Goal: Find specific page/section: Find specific page/section

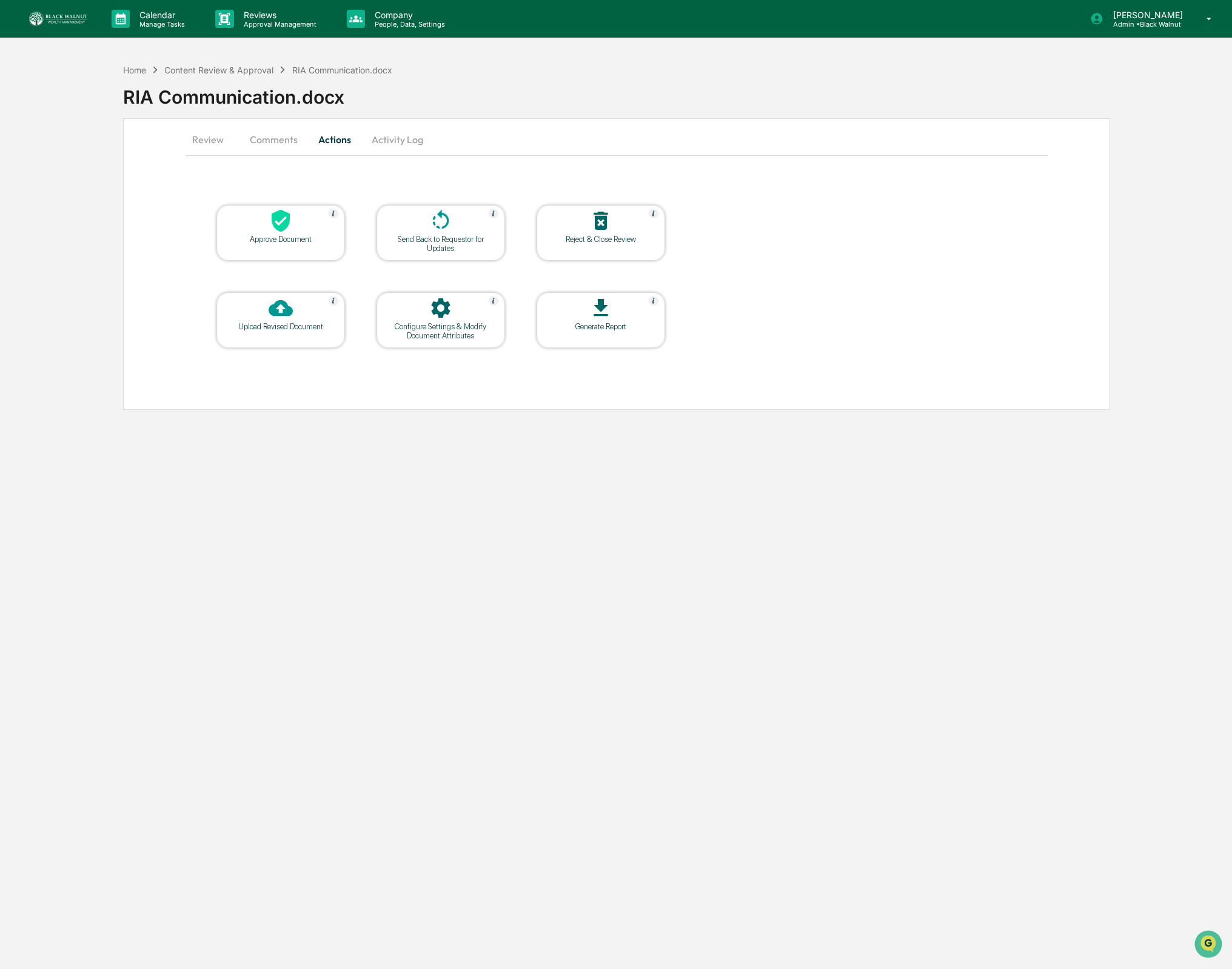
scroll to position [614, 0]
click at [226, 23] on icon at bounding box center [224, 19] width 18 height 18
click at [175, 968] on div at bounding box center [616, 977] width 1232 height 0
click at [166, 17] on p "Calendar" at bounding box center [160, 15] width 61 height 10
click at [59, 968] on div at bounding box center [616, 977] width 1232 height 0
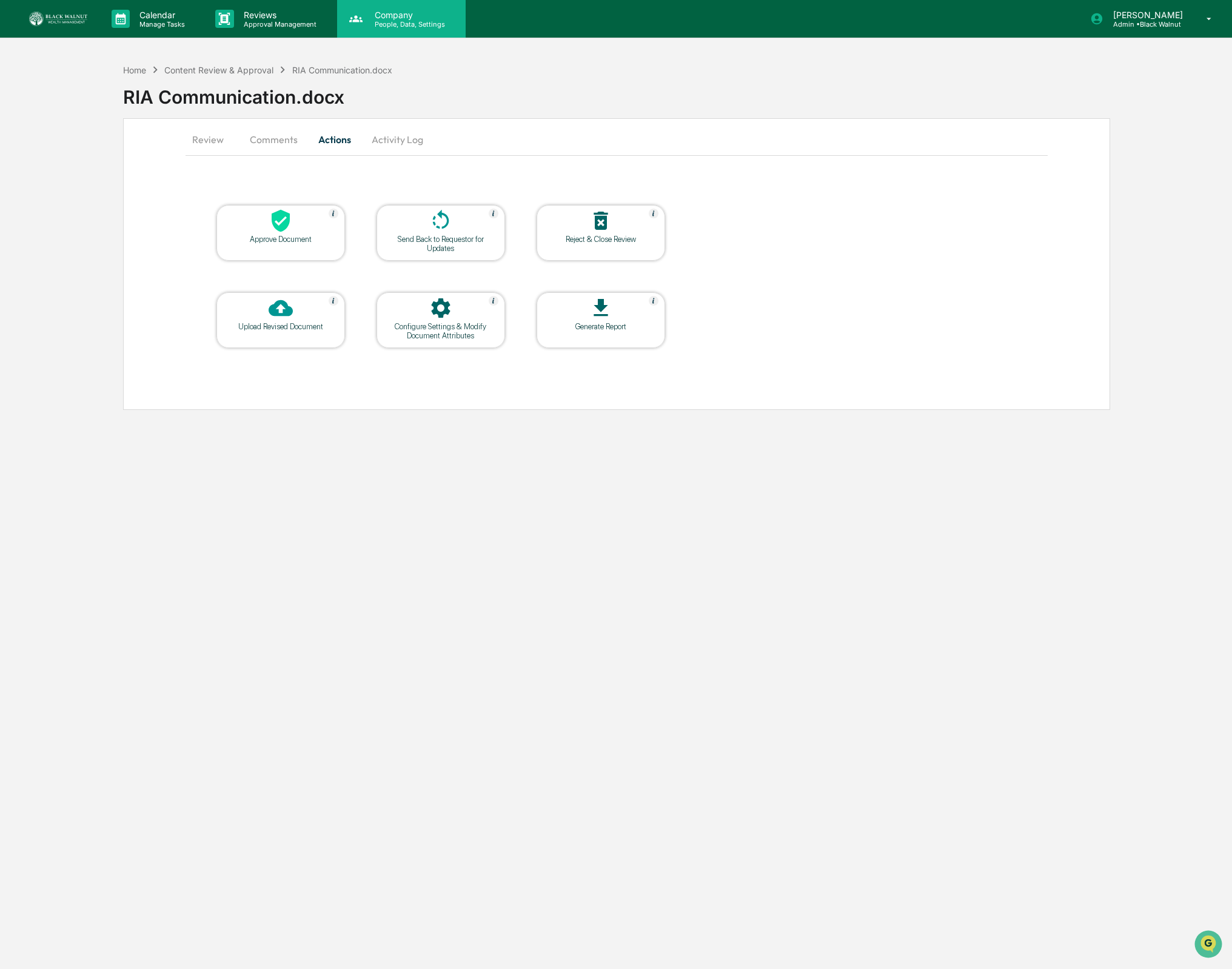
click at [450, 19] on div "Company People, Data, Settings" at bounding box center [400, 19] width 116 height 19
click at [319, 968] on div at bounding box center [616, 977] width 1232 height 0
click at [314, 7] on div "Reviews Approval Management" at bounding box center [271, 19] width 131 height 37
click at [133, 968] on div at bounding box center [616, 977] width 1232 height 0
click at [133, 70] on div "Home" at bounding box center [134, 70] width 23 height 10
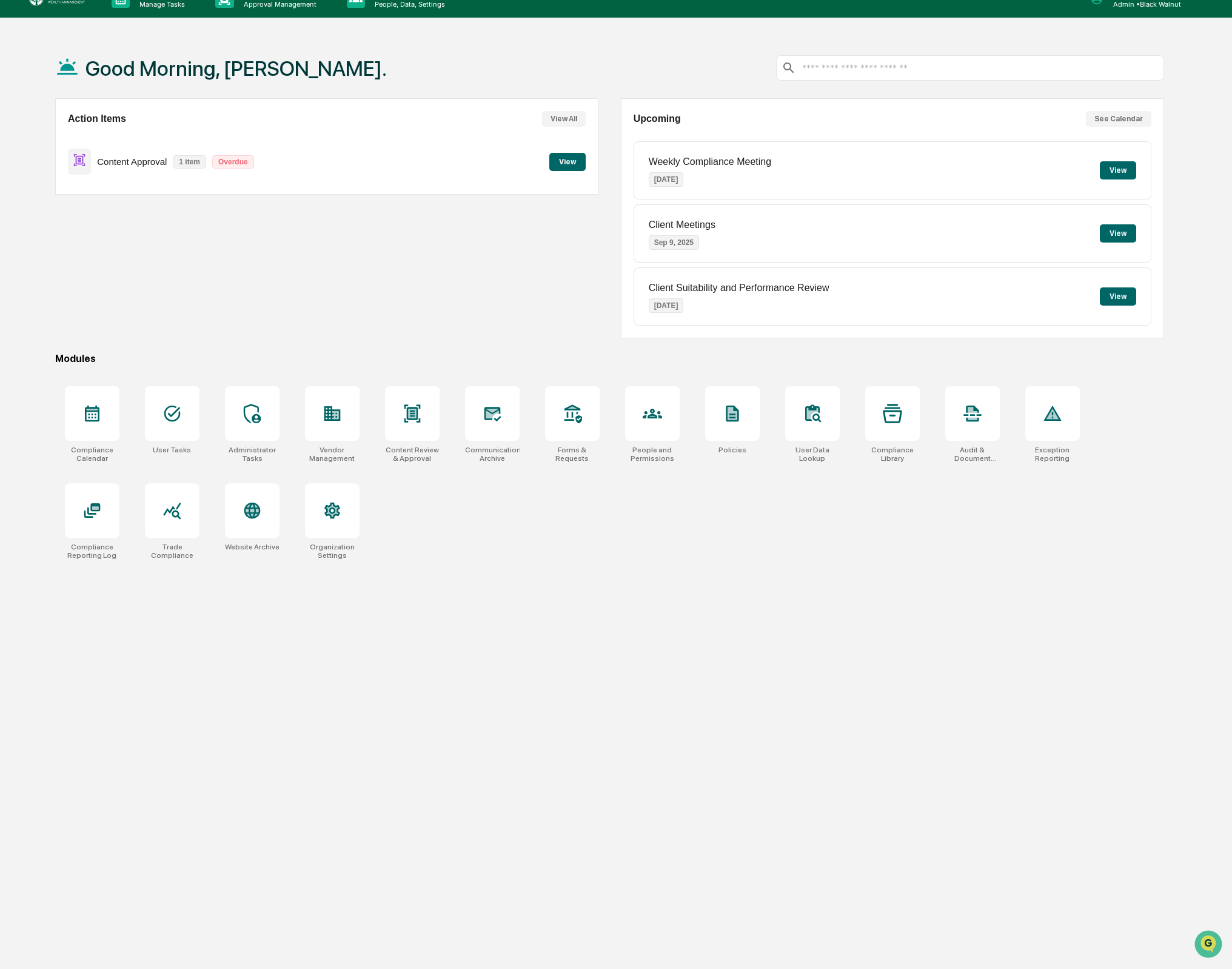
scroll to position [24, 0]
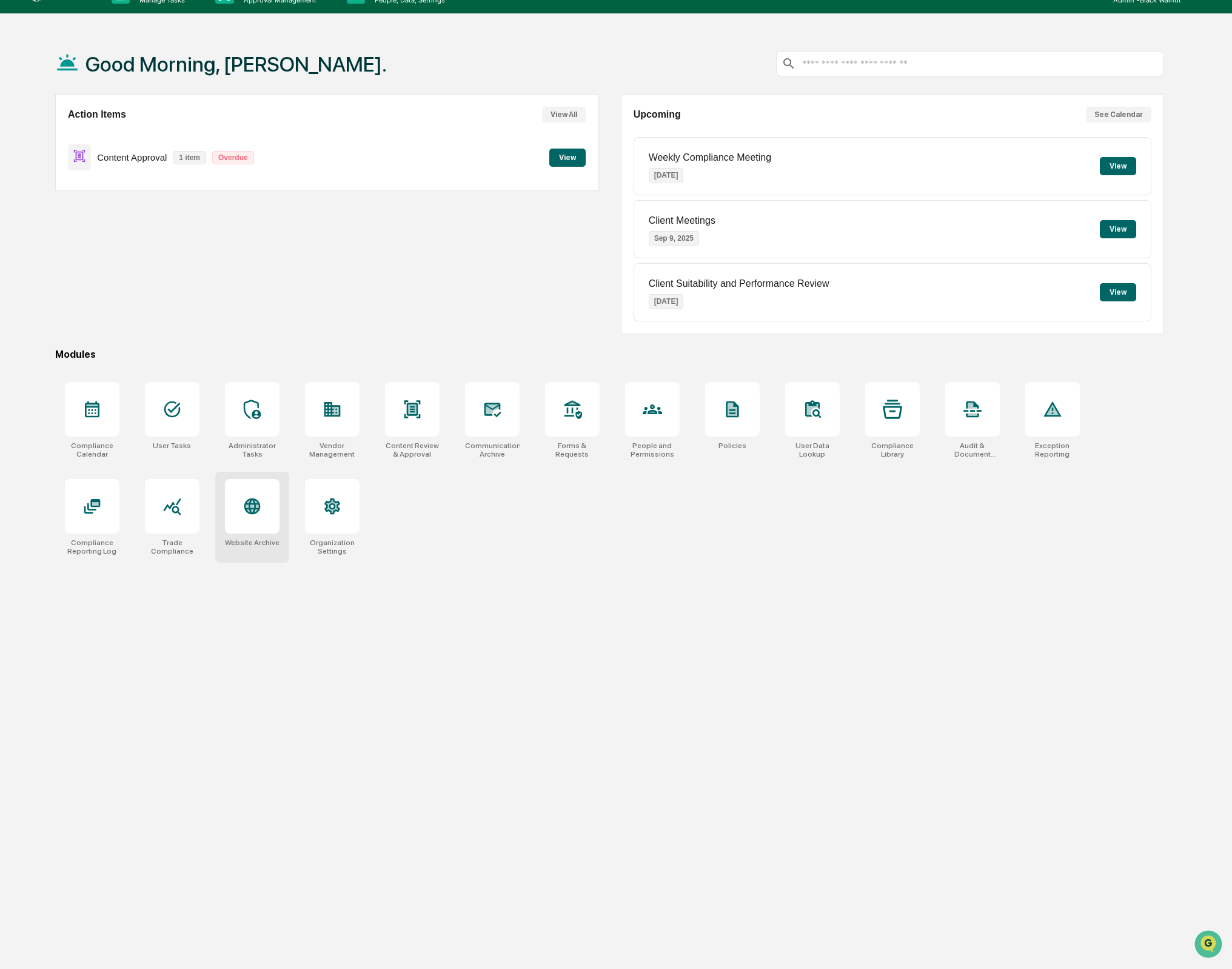
click at [270, 522] on div at bounding box center [253, 507] width 55 height 55
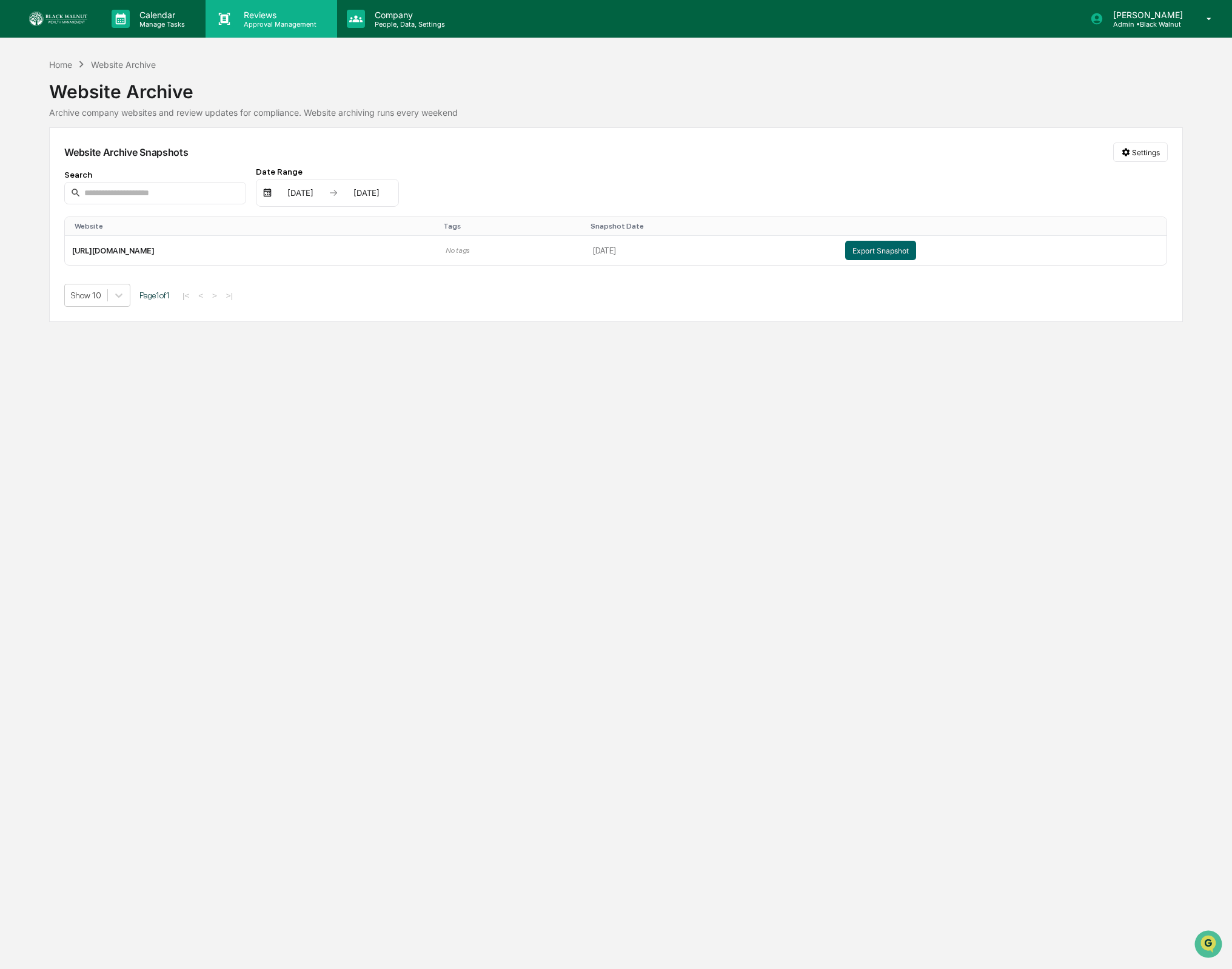
click at [277, 13] on p "Reviews" at bounding box center [278, 15] width 89 height 10
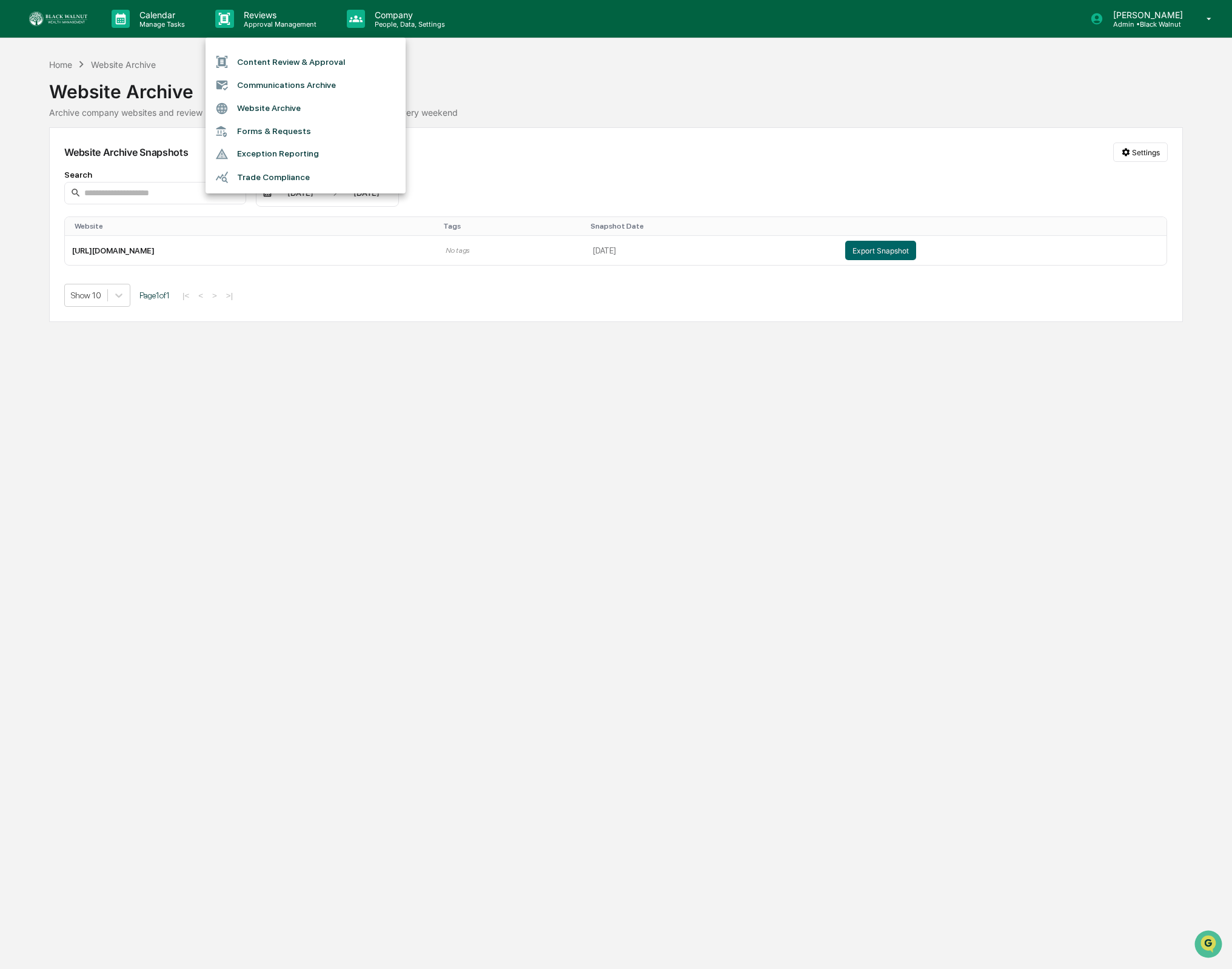
click at [155, 13] on div at bounding box center [616, 484] width 1232 height 969
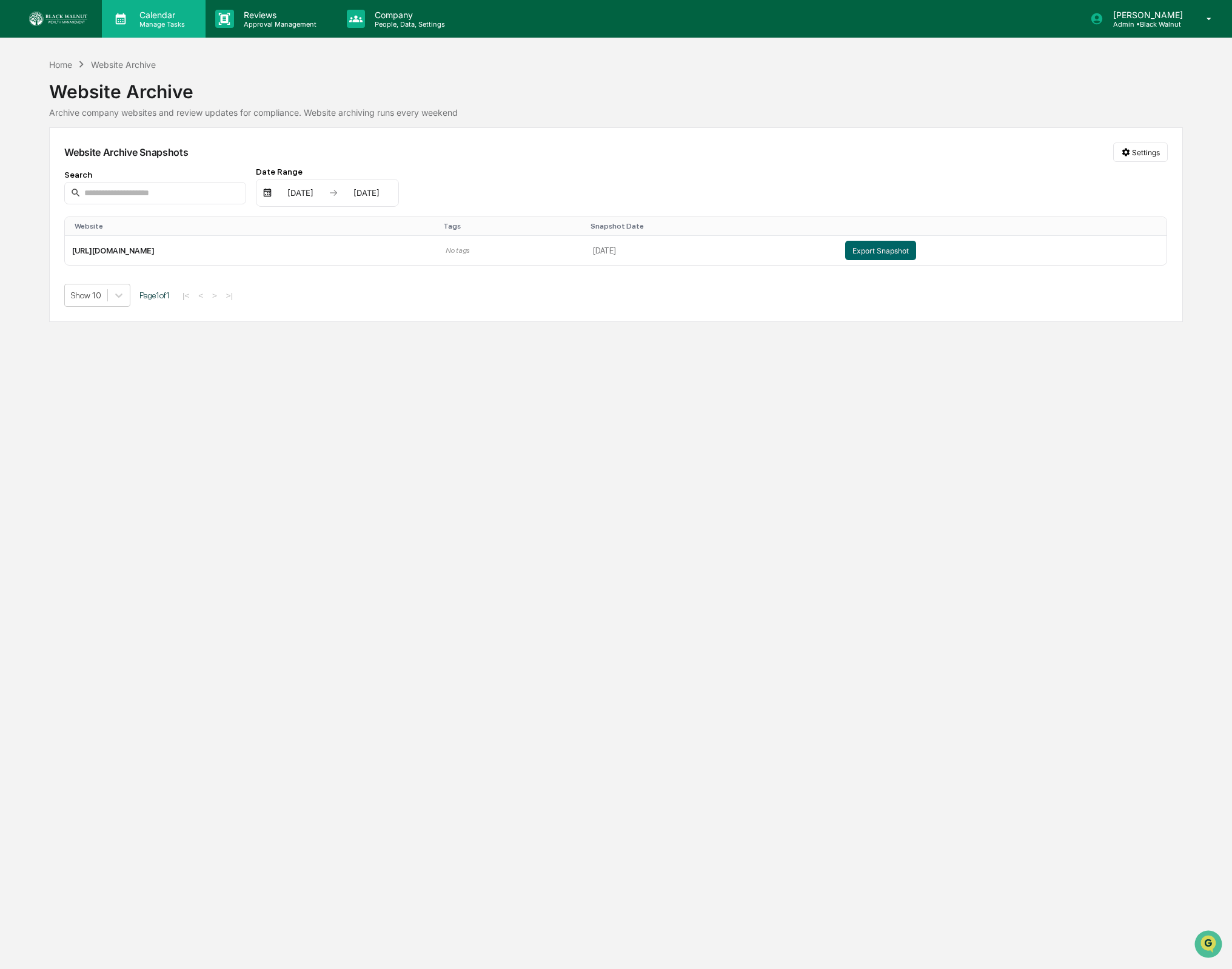
click at [154, 13] on p "Calendar" at bounding box center [160, 15] width 61 height 10
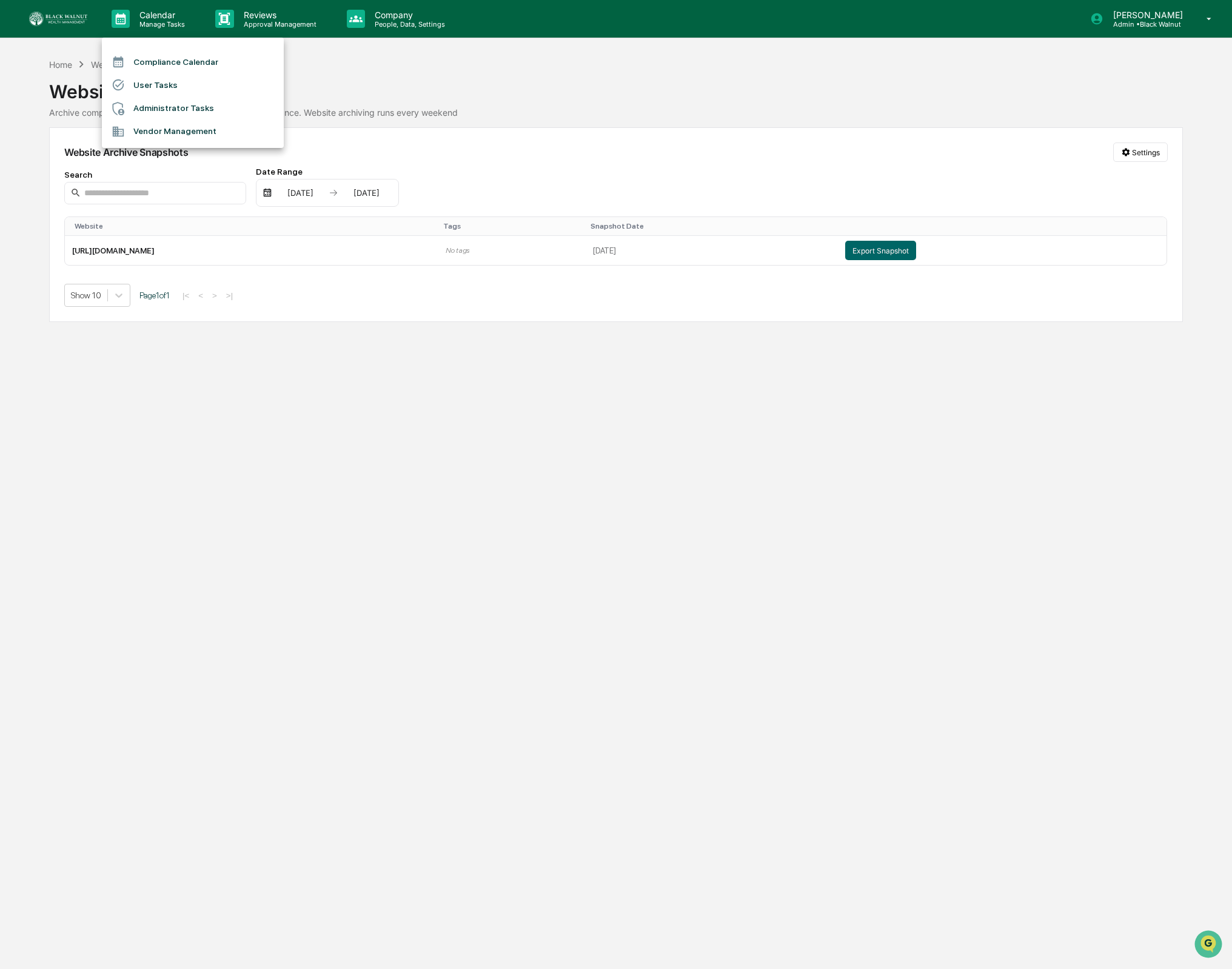
click at [44, 8] on div at bounding box center [616, 484] width 1232 height 969
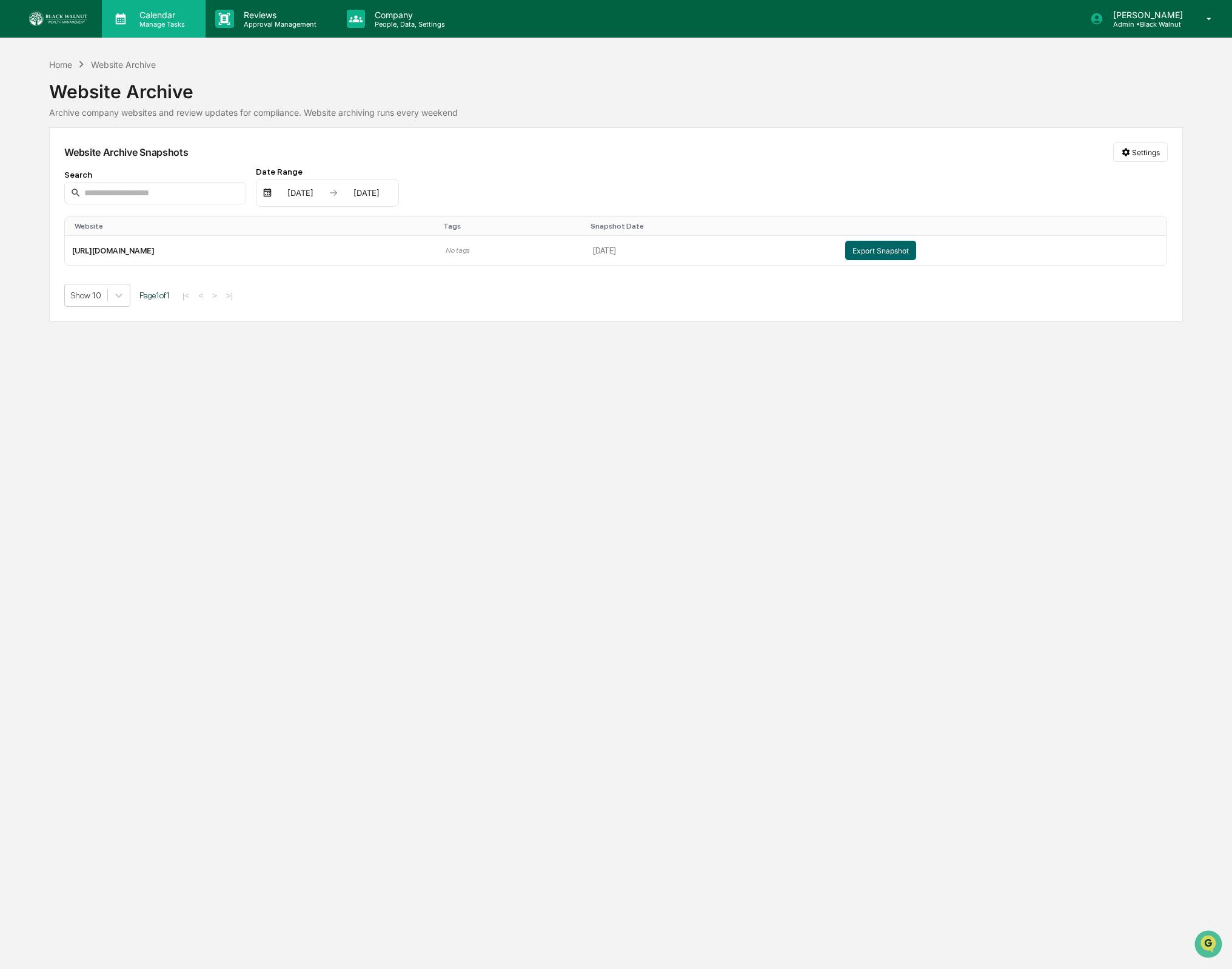
click at [155, 25] on p "Manage Tasks" at bounding box center [160, 24] width 61 height 9
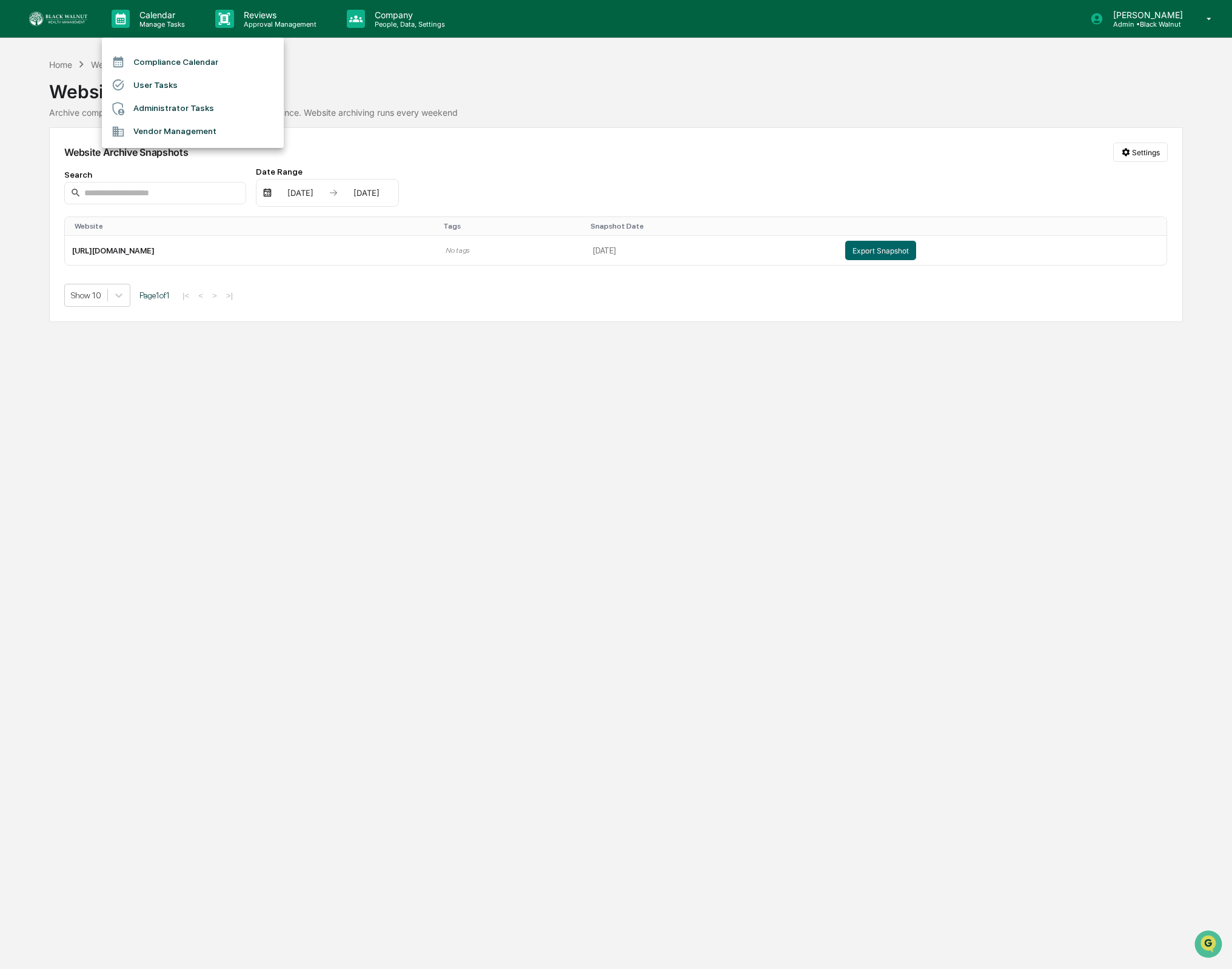
click at [161, 135] on li "Vendor Management" at bounding box center [192, 132] width 182 height 23
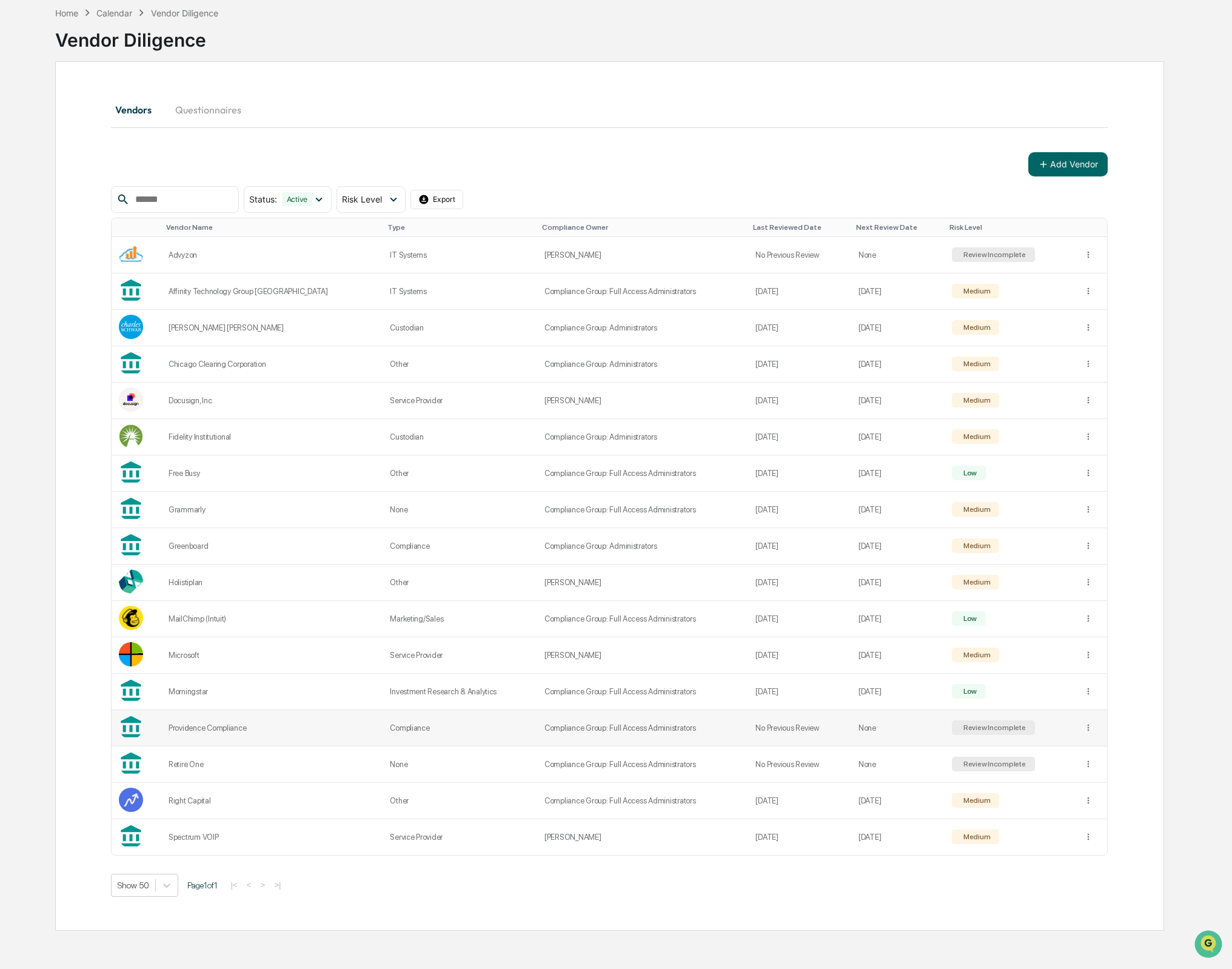
scroll to position [55, 0]
click at [1088, 731] on html "Calendar Manage Tasks Reviews Approval Management Company People, Data, Setting…" at bounding box center [616, 429] width 1232 height 969
click at [1145, 720] on html "Calendar Manage Tasks Reviews Approval Management Company People, Data, Setting…" at bounding box center [616, 429] width 1232 height 969
click at [164, 258] on td "Advyzon" at bounding box center [271, 257] width 221 height 36
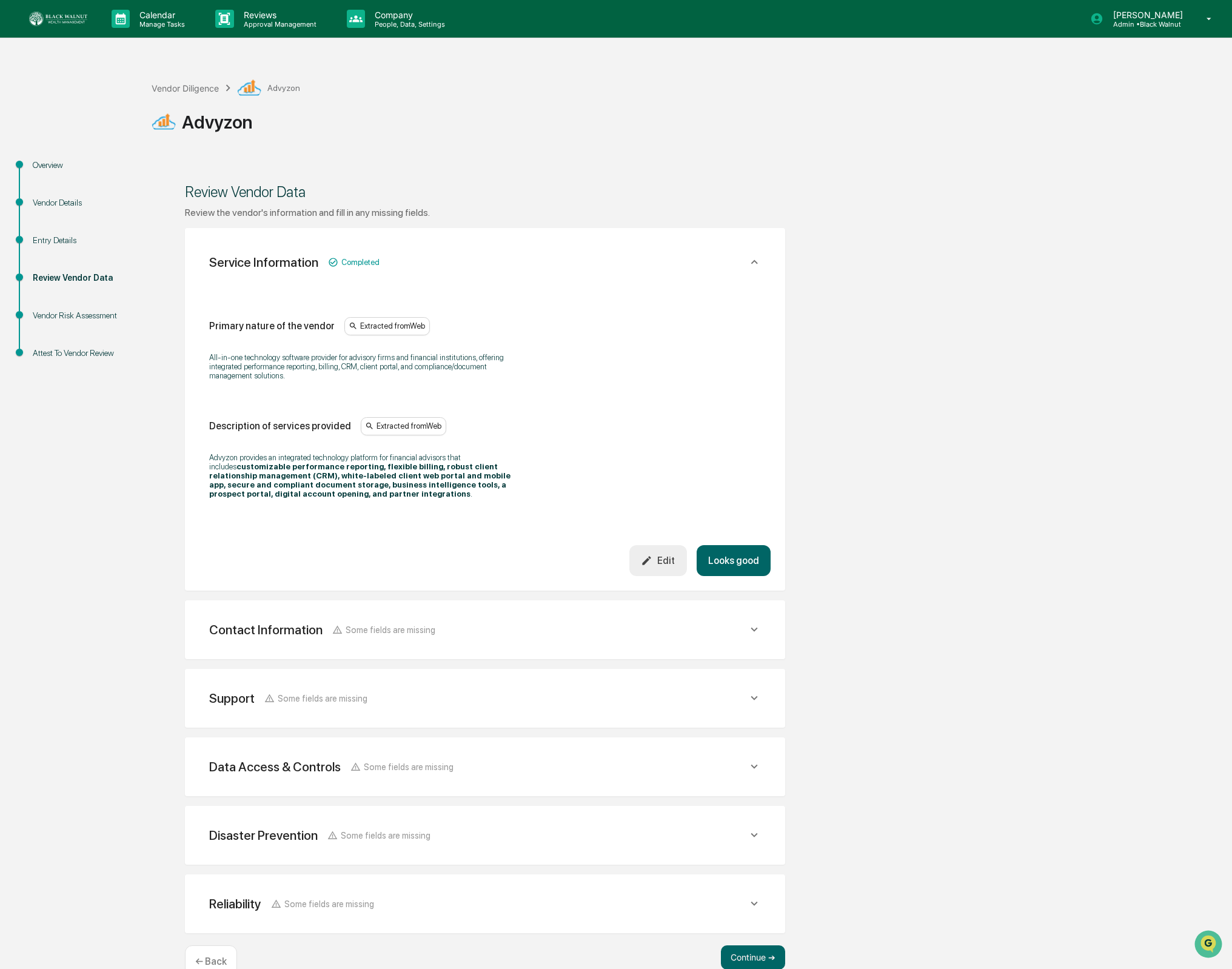
click at [836, 188] on div "Overview Vendor Details Entry Details Review Vendor Data Vendor Risk Assessment…" at bounding box center [616, 577] width 1220 height 841
